Goal: Task Accomplishment & Management: Use online tool/utility

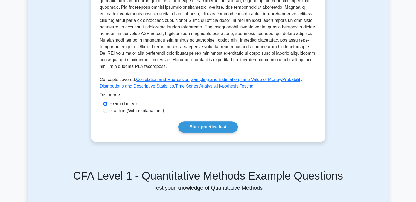
scroll to position [192, 0]
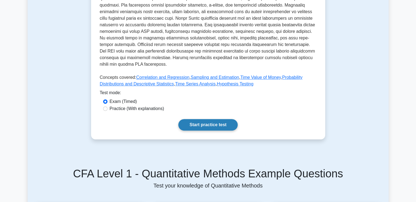
click at [206, 128] on link "Start practice test" at bounding box center [207, 124] width 59 height 11
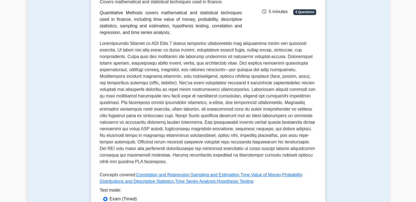
scroll to position [82, 0]
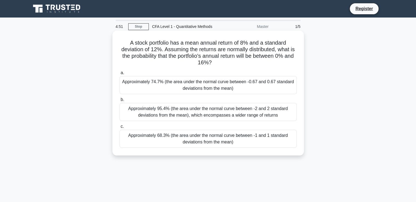
click at [173, 115] on div "Approximately 95.4% (the area under the normal curve between -2 and 2 standard …" at bounding box center [208, 112] width 177 height 18
click at [120, 102] on input "b. Approximately 95.4% (the area under the normal curve between -2 and 2 standa…" at bounding box center [120, 100] width 0 height 4
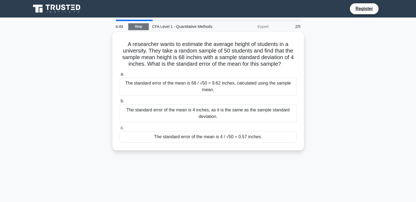
click at [134, 26] on link "Stop" at bounding box center [138, 26] width 21 height 7
